Goal: Transaction & Acquisition: Obtain resource

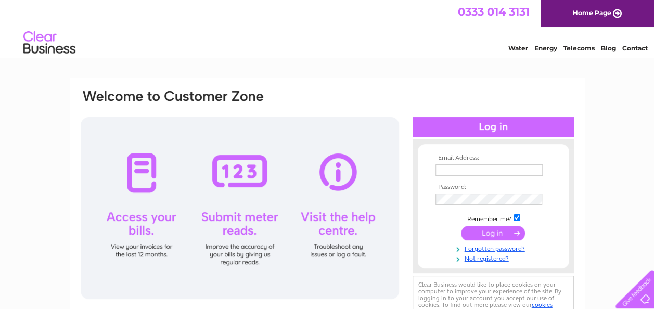
type input "bboustead@cintra.com"
drag, startPoint x: 0, startPoint y: 0, endPoint x: 497, endPoint y: 231, distance: 547.9
click at [497, 231] on input "submit" at bounding box center [493, 233] width 64 height 15
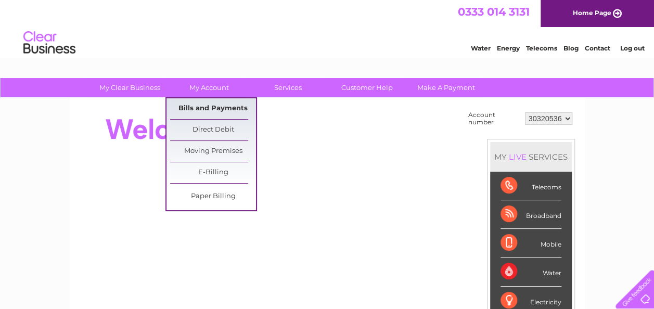
click at [220, 108] on link "Bills and Payments" at bounding box center [213, 108] width 86 height 21
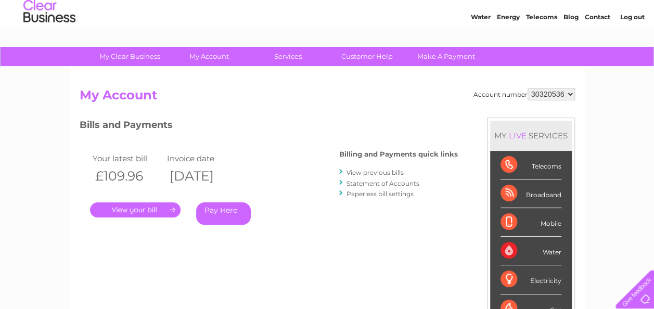
scroll to position [43, 0]
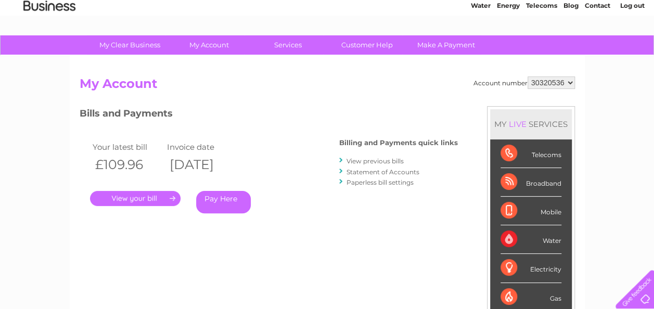
click at [154, 198] on link "." at bounding box center [135, 198] width 91 height 15
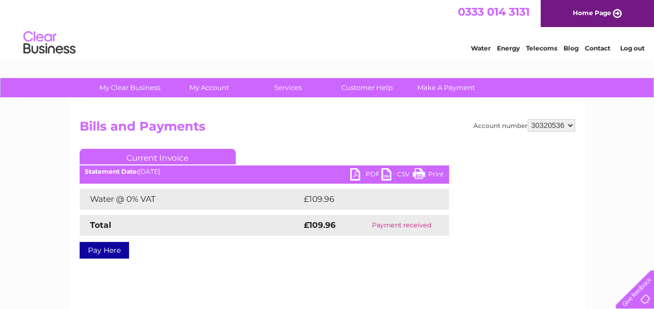
click at [357, 178] on link "PDF" at bounding box center [365, 175] width 31 height 15
